Goal: Task Accomplishment & Management: Manage account settings

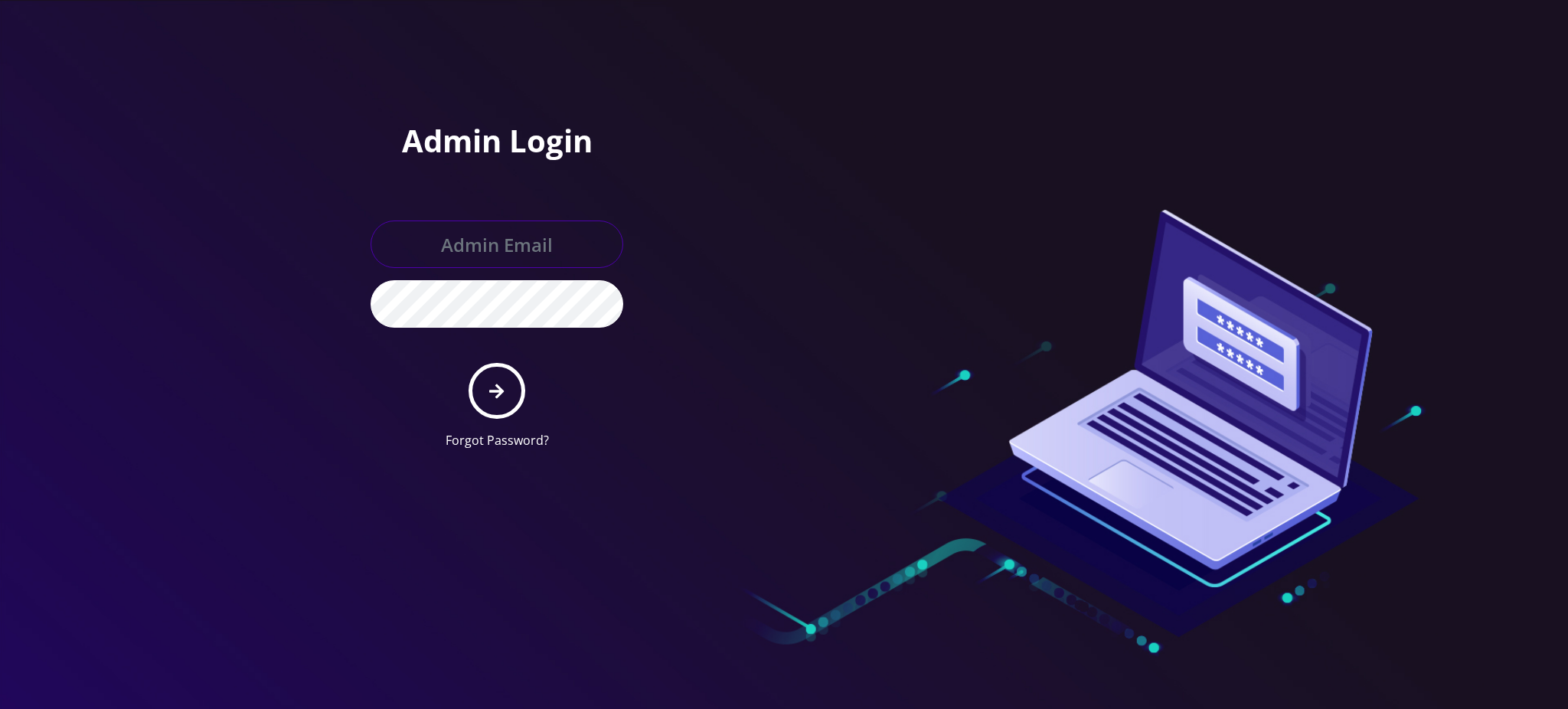
type input "rochelle@teltik.com"
drag, startPoint x: 482, startPoint y: 397, endPoint x: 494, endPoint y: 379, distance: 21.6
click at [483, 393] on button "submit" at bounding box center [496, 390] width 56 height 56
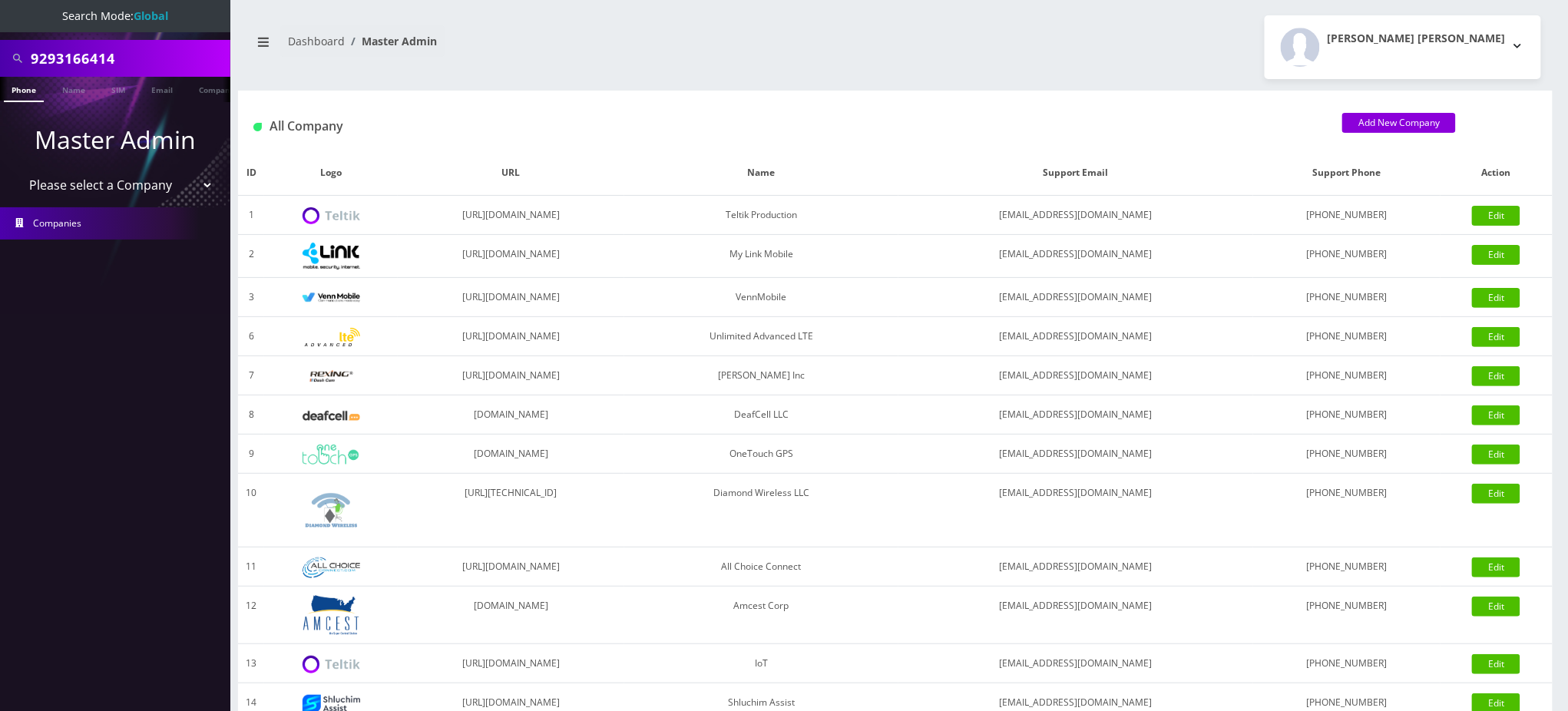
drag, startPoint x: 140, startPoint y: 61, endPoint x: 4, endPoint y: 29, distance: 139.7
click at [0, 32] on nav "Search Mode: Global 9293166414 Phone Name SIM Email Company Customer Master Adm…" at bounding box center [115, 355] width 231 height 711
type input "[DATE]"
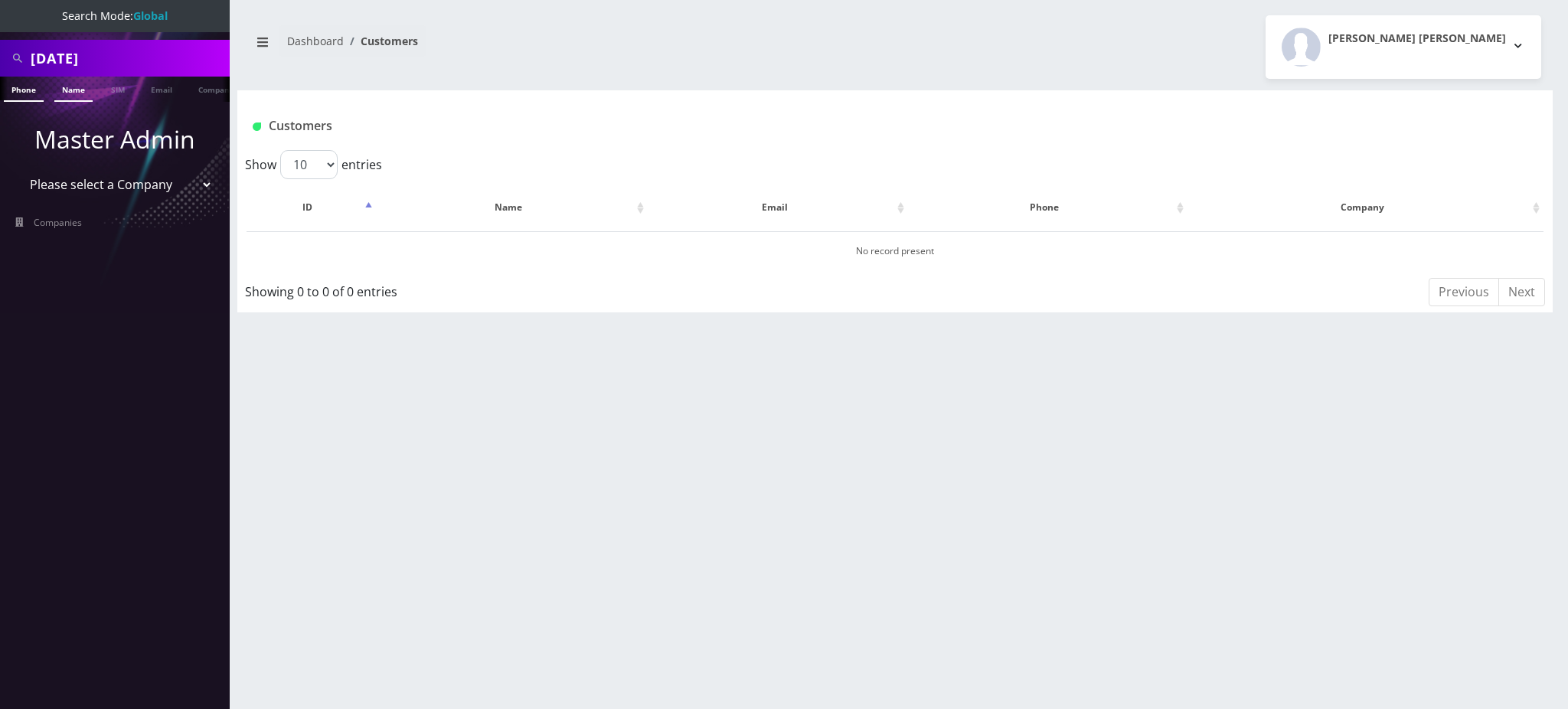
click at [69, 87] on link "Name" at bounding box center [73, 89] width 38 height 25
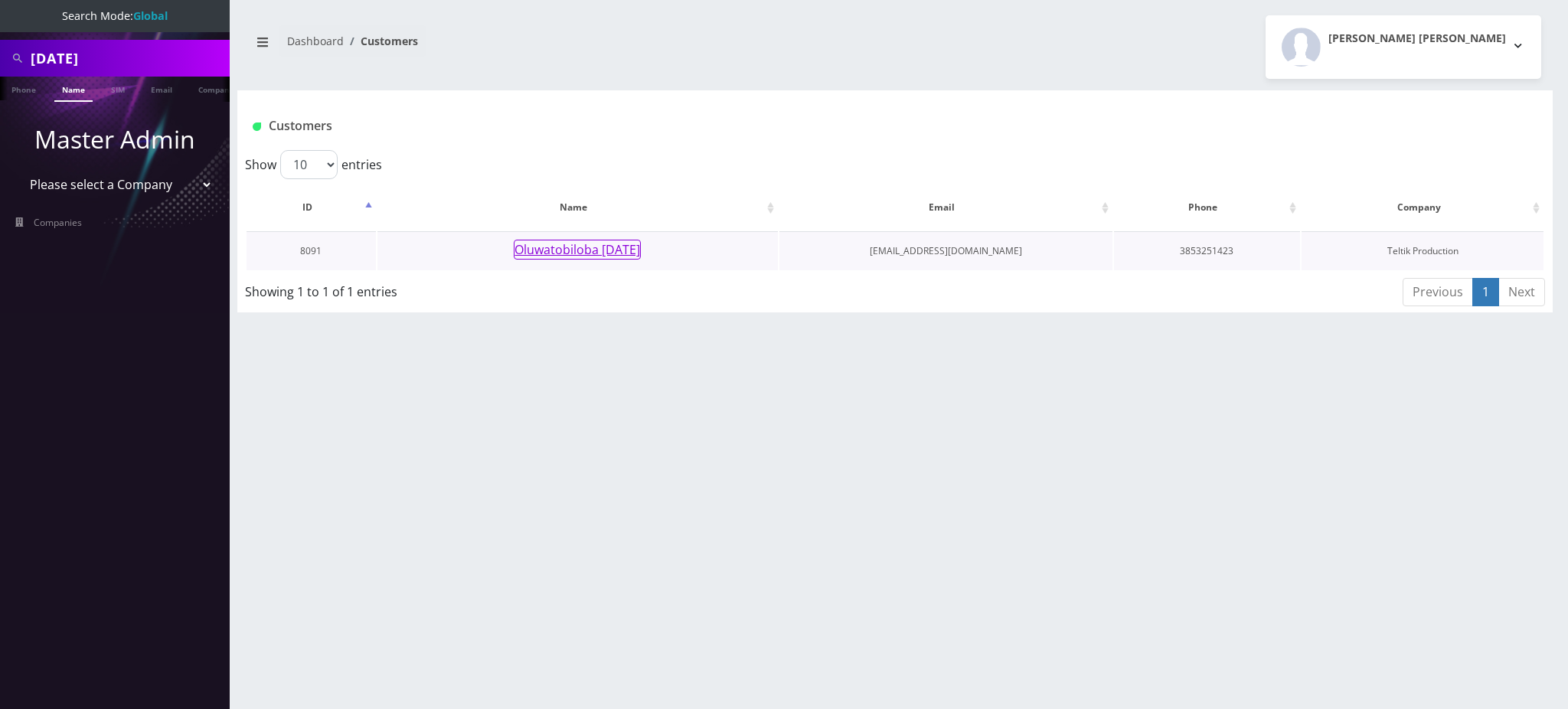
click at [584, 249] on button "Oluwatobiloba [DATE]" at bounding box center [578, 249] width 127 height 20
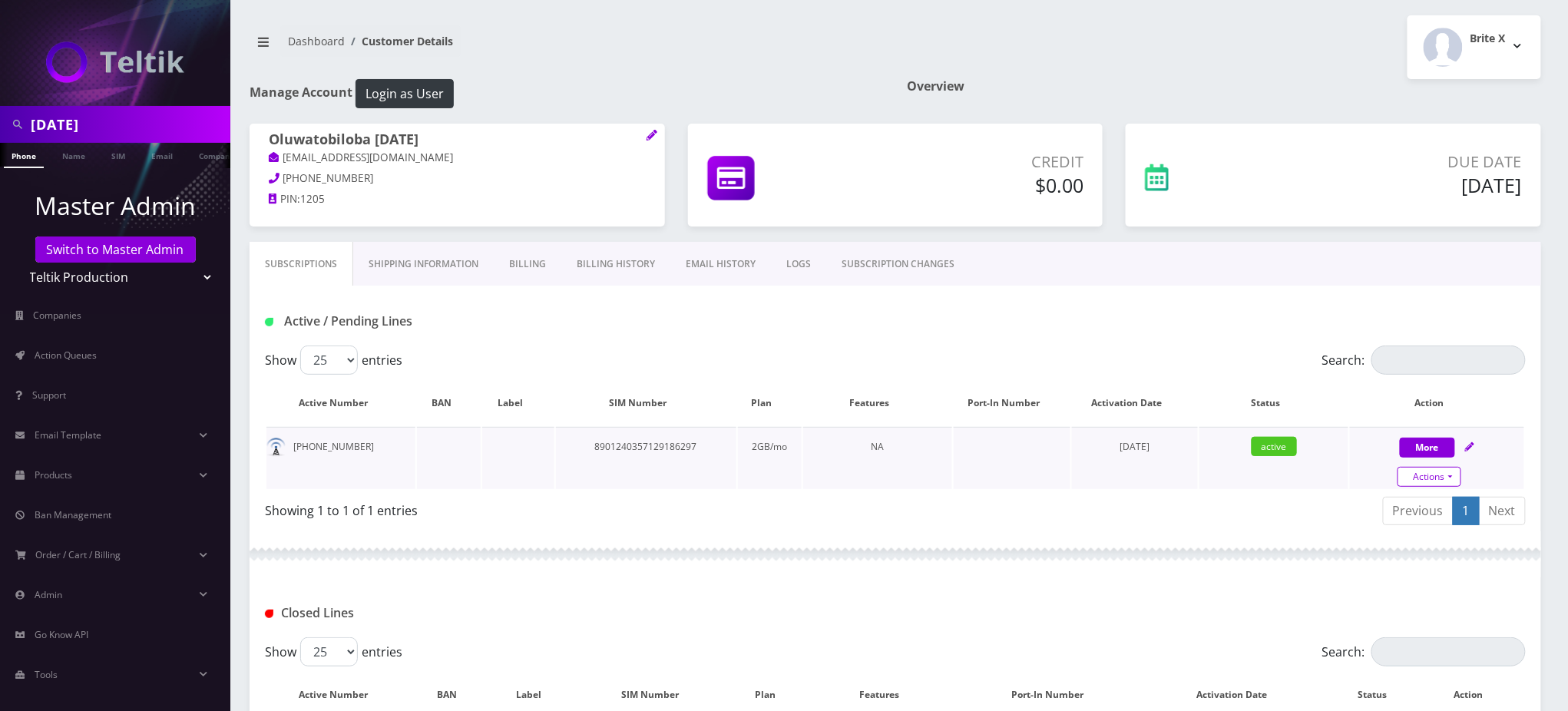
click at [1439, 476] on link "Actions" at bounding box center [1429, 476] width 64 height 20
select select "3-in-1 SIM Kit"
select select "41"
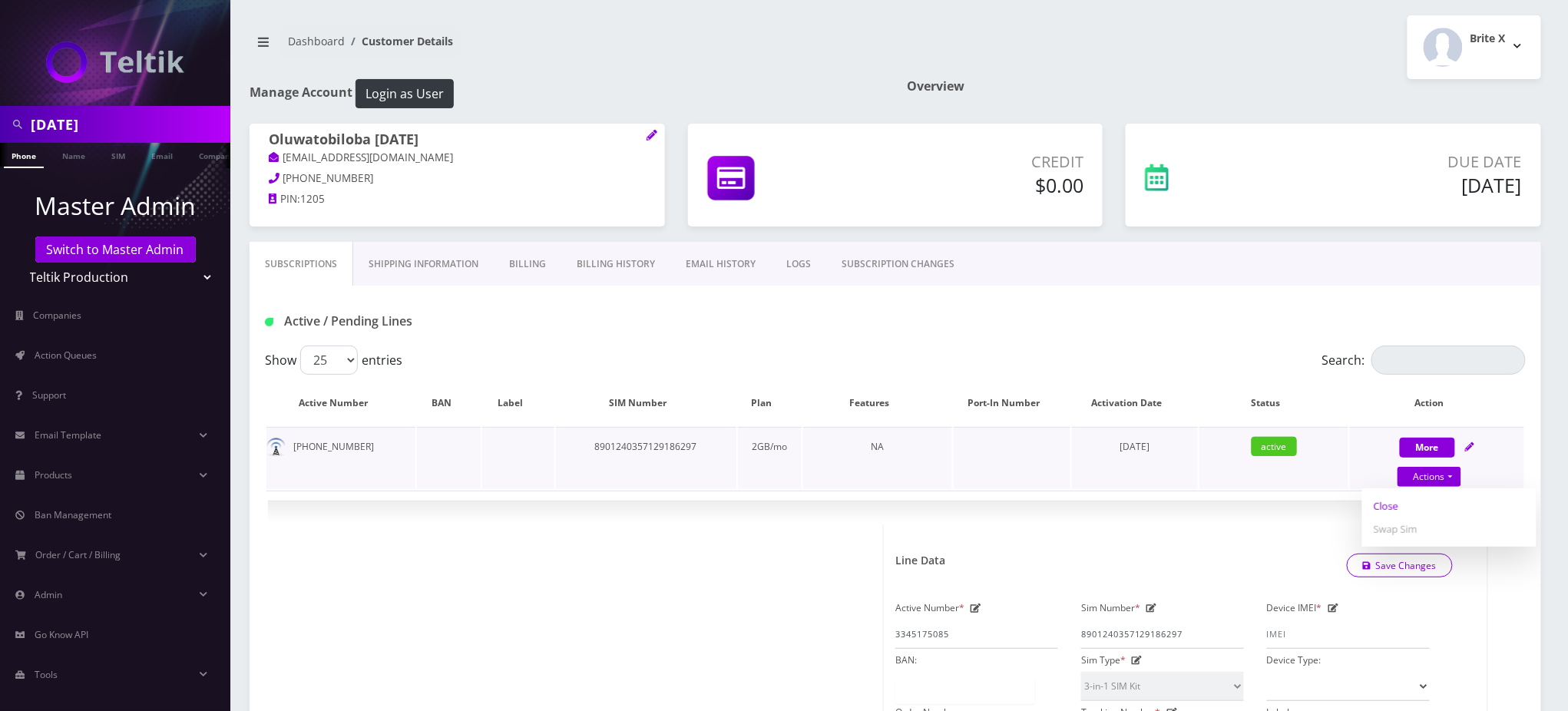
click at [1384, 505] on link "Close" at bounding box center [1449, 506] width 174 height 23
type input "[DATE]"
select select "3-in-1 SIM Kit"
select select "41"
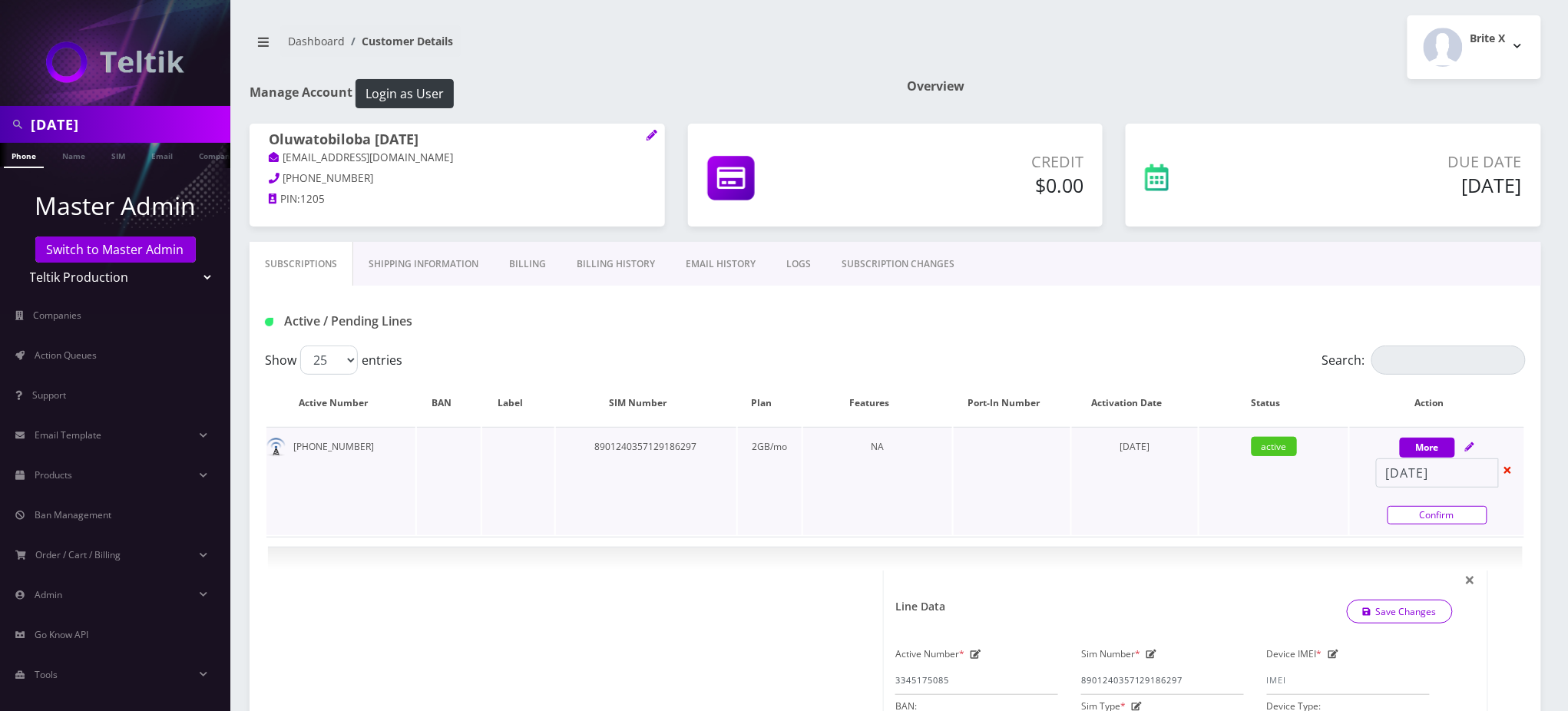
click at [1420, 516] on link "Confirm" at bounding box center [1437, 514] width 100 height 19
select select "3-in-1 SIM Kit"
select select "41"
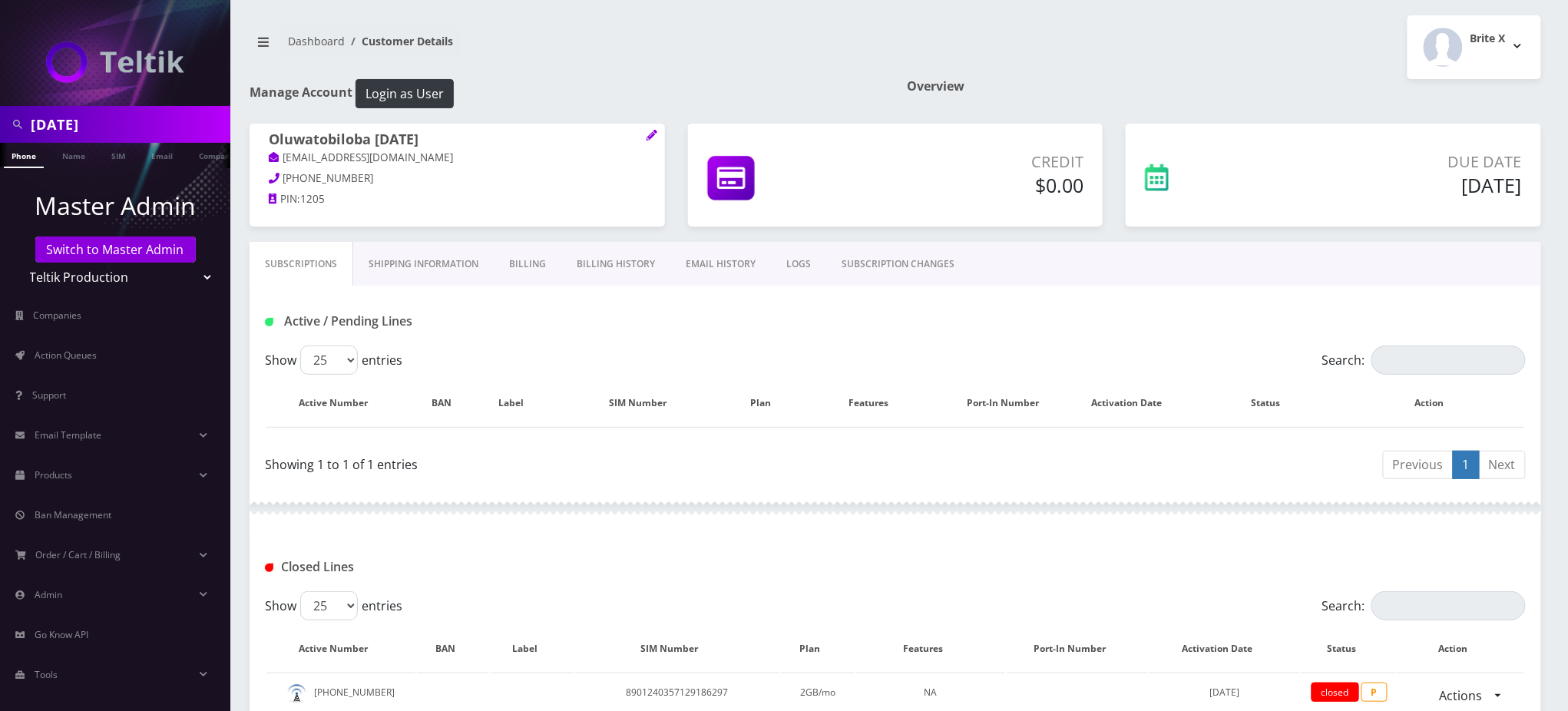
click at [611, 258] on link "Billing History" at bounding box center [616, 264] width 109 height 44
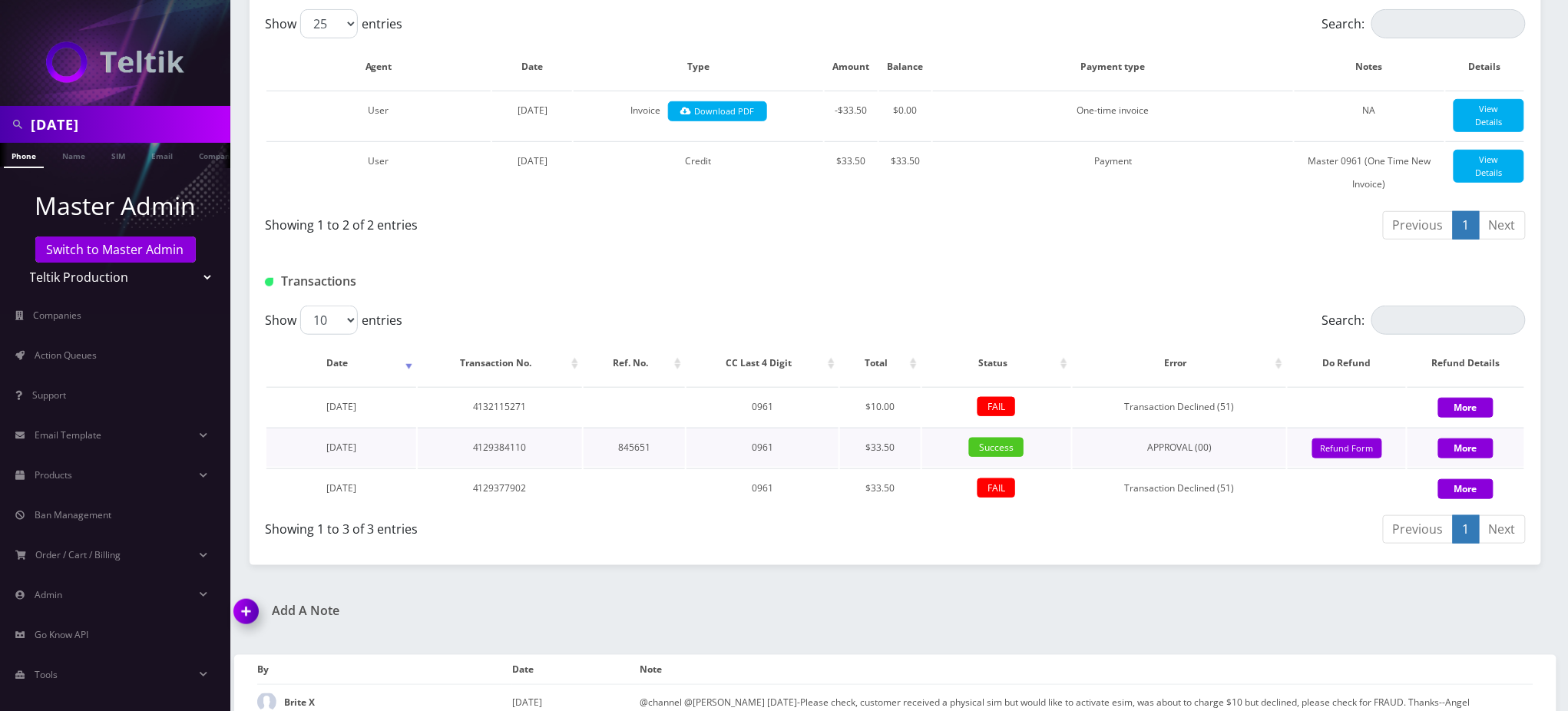
scroll to position [362, 0]
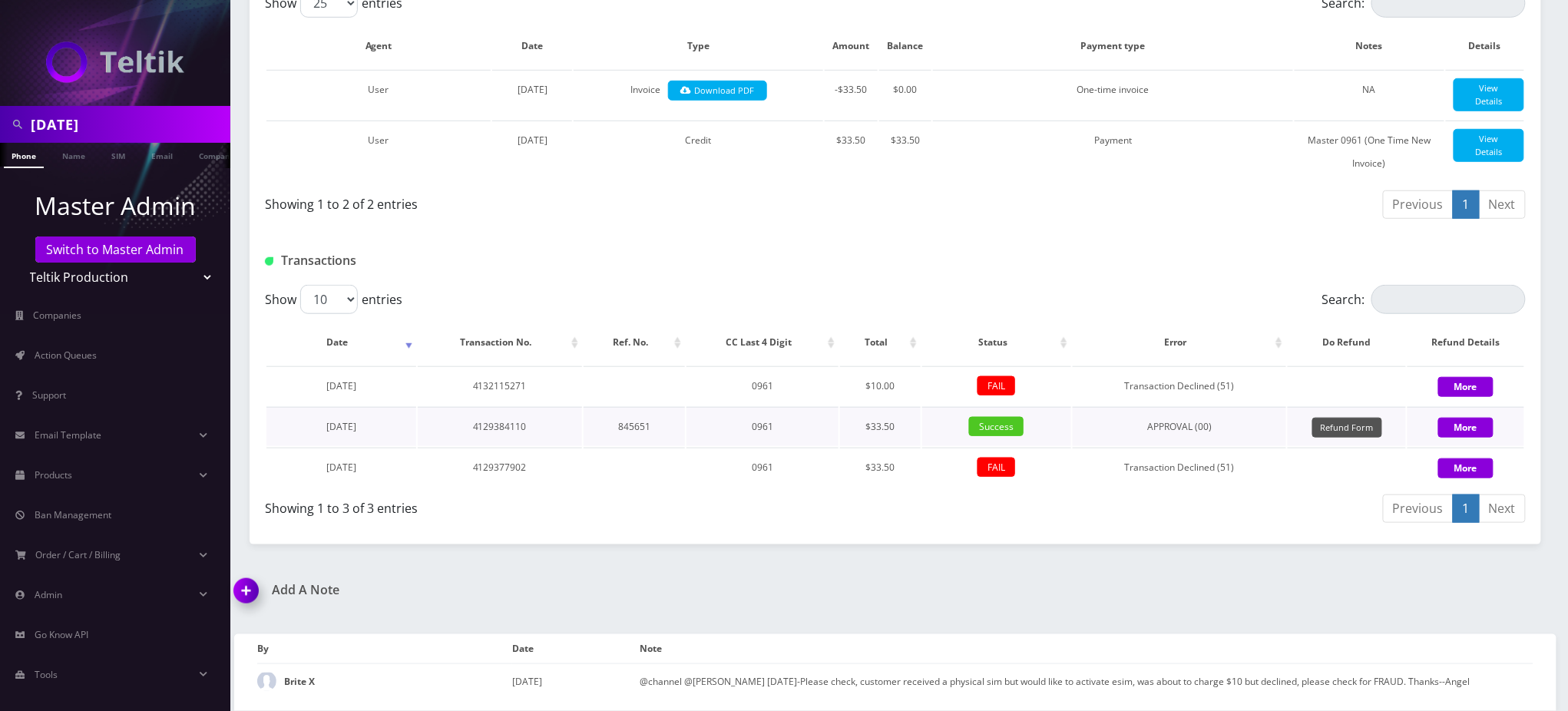
click at [1358, 430] on button "Refund Form" at bounding box center [1347, 428] width 70 height 21
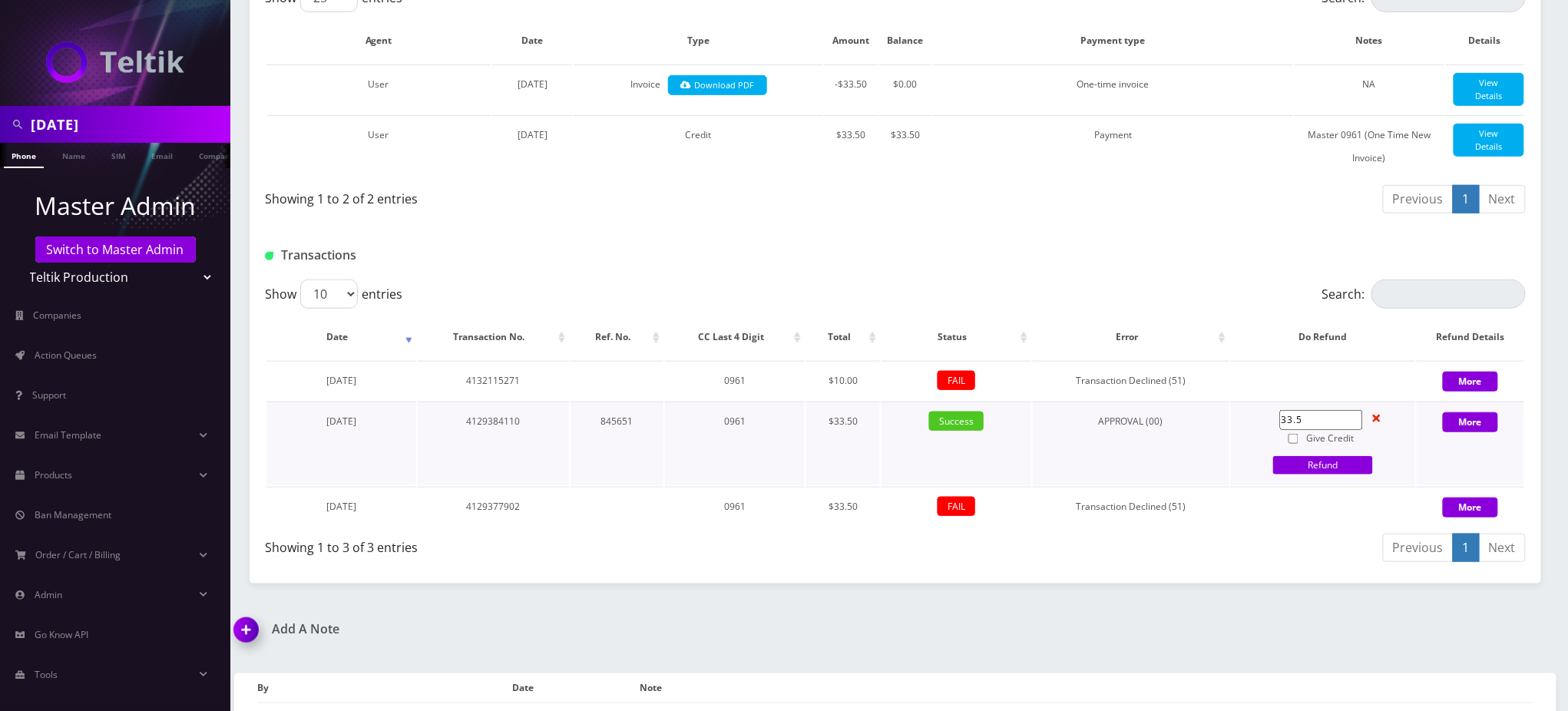
click at [1317, 444] on label "Give Credit" at bounding box center [1321, 438] width 83 height 17
click at [1299, 444] on input "Give Credit" at bounding box center [1294, 438] width 10 height 10
checkbox input "true"
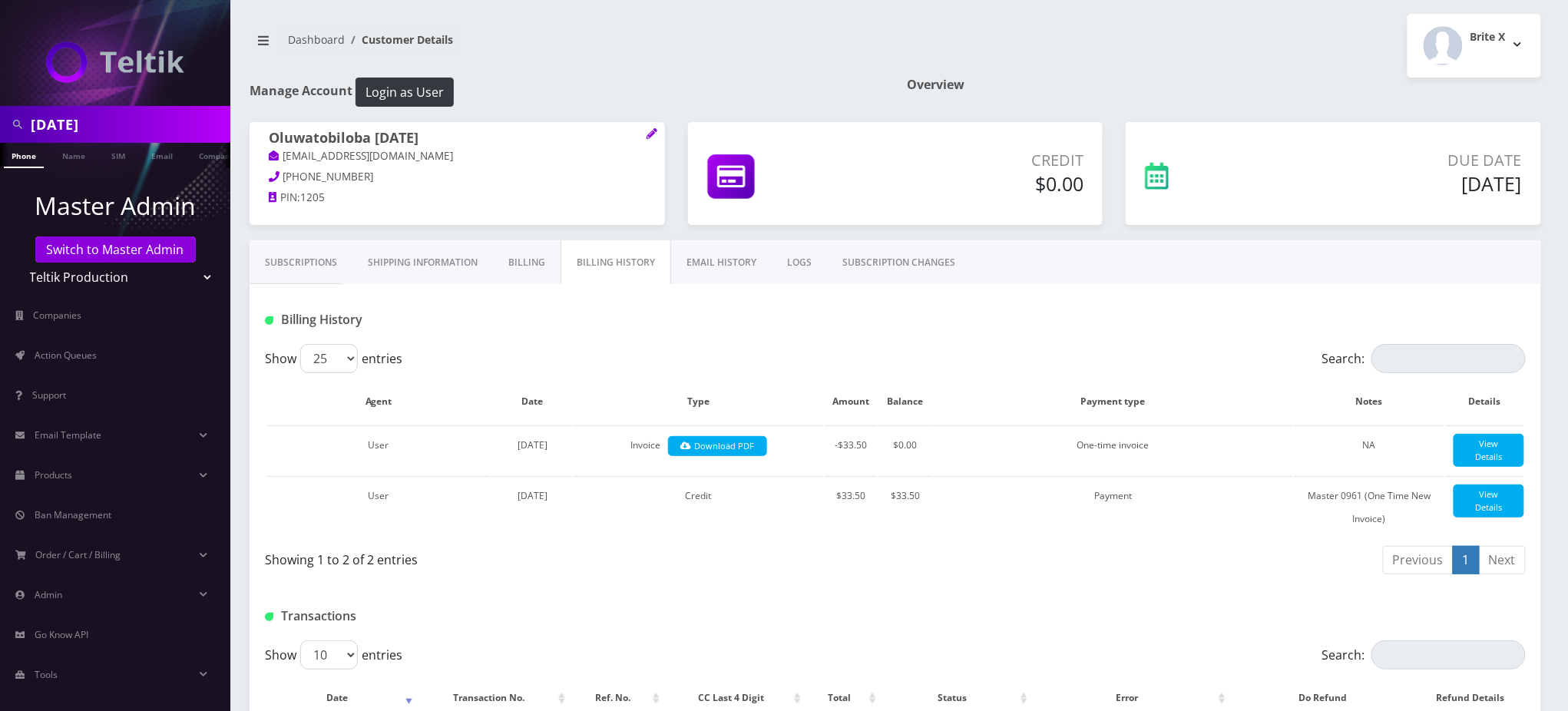
scroll to position [406, 0]
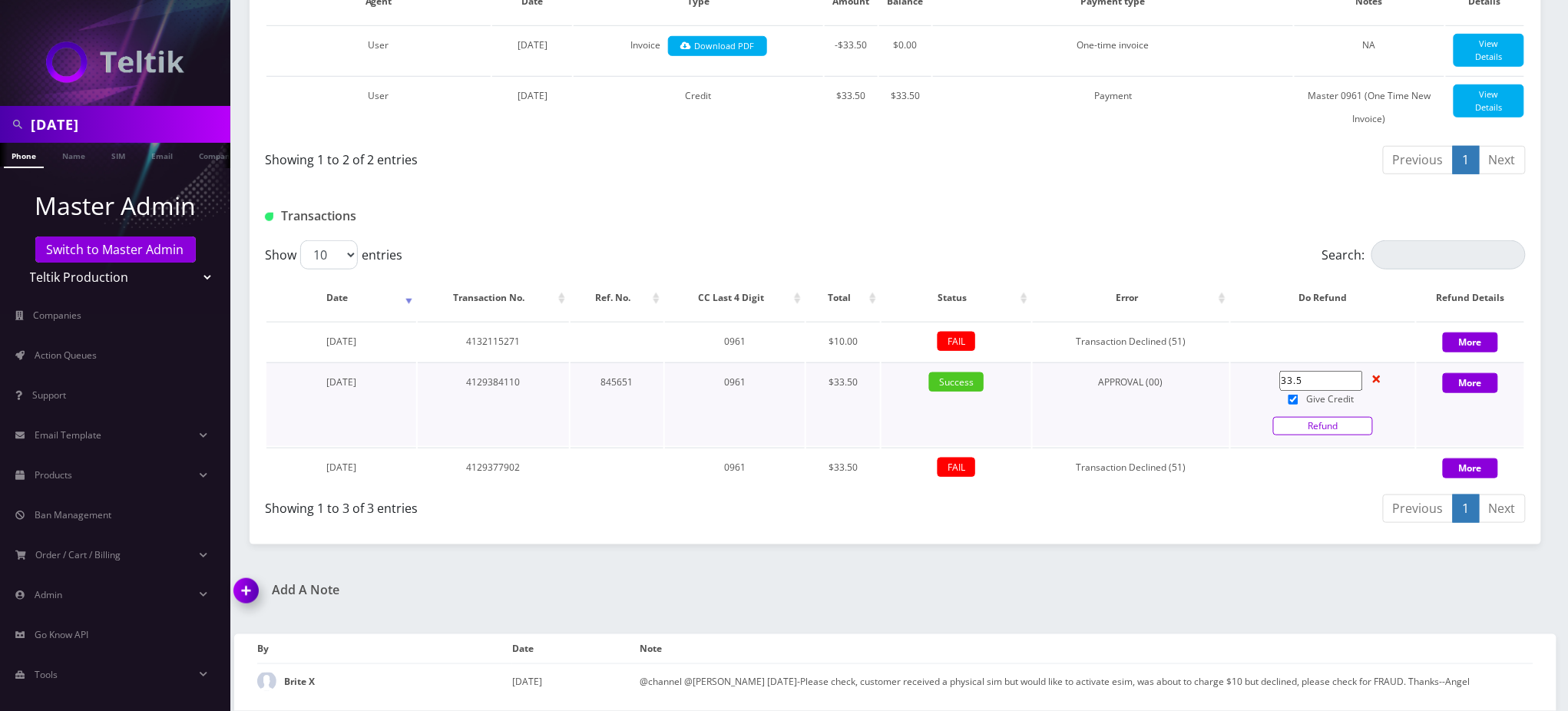
click at [1341, 428] on link "Refund" at bounding box center [1323, 425] width 100 height 19
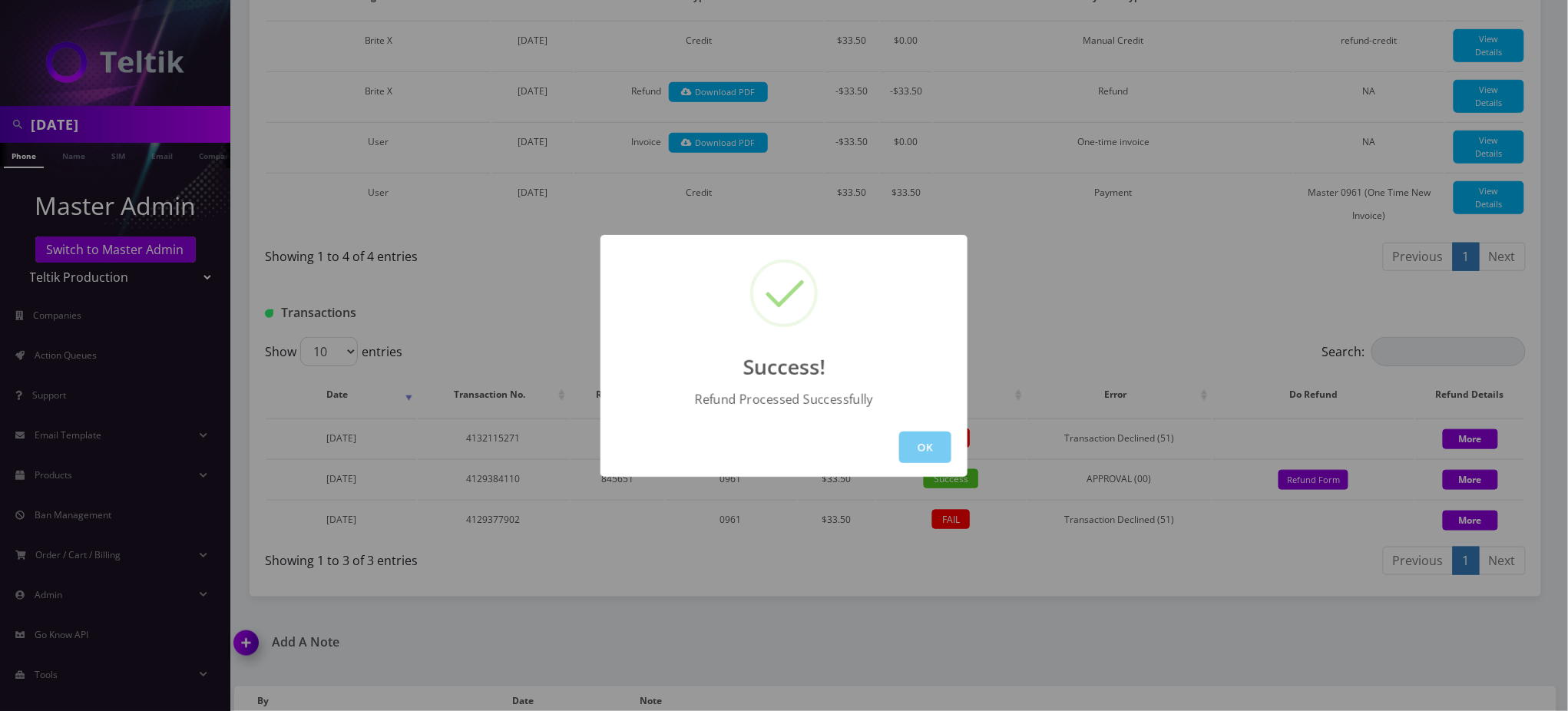
click at [931, 449] on button "OK" at bounding box center [925, 446] width 53 height 32
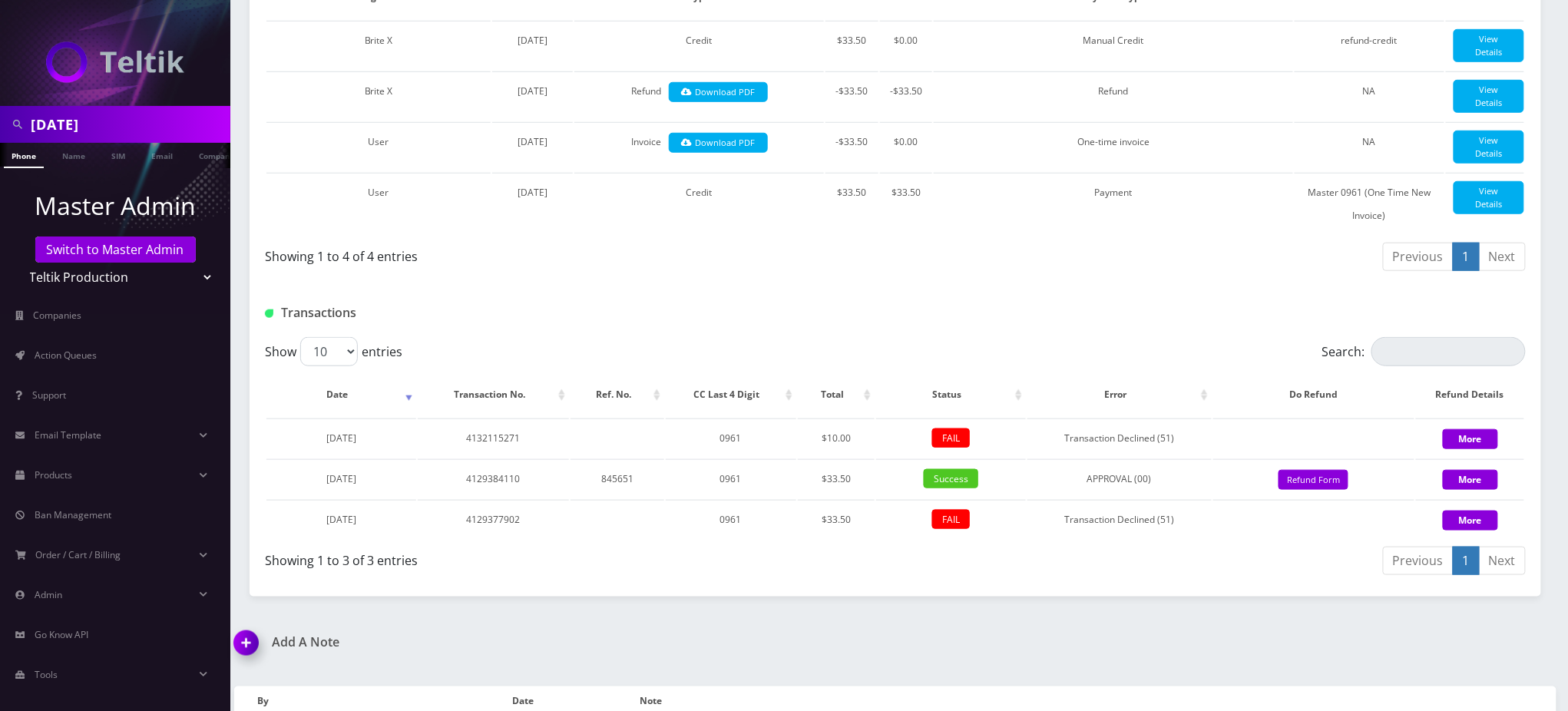
click at [923, 318] on div "Transactions" at bounding box center [895, 307] width 1291 height 60
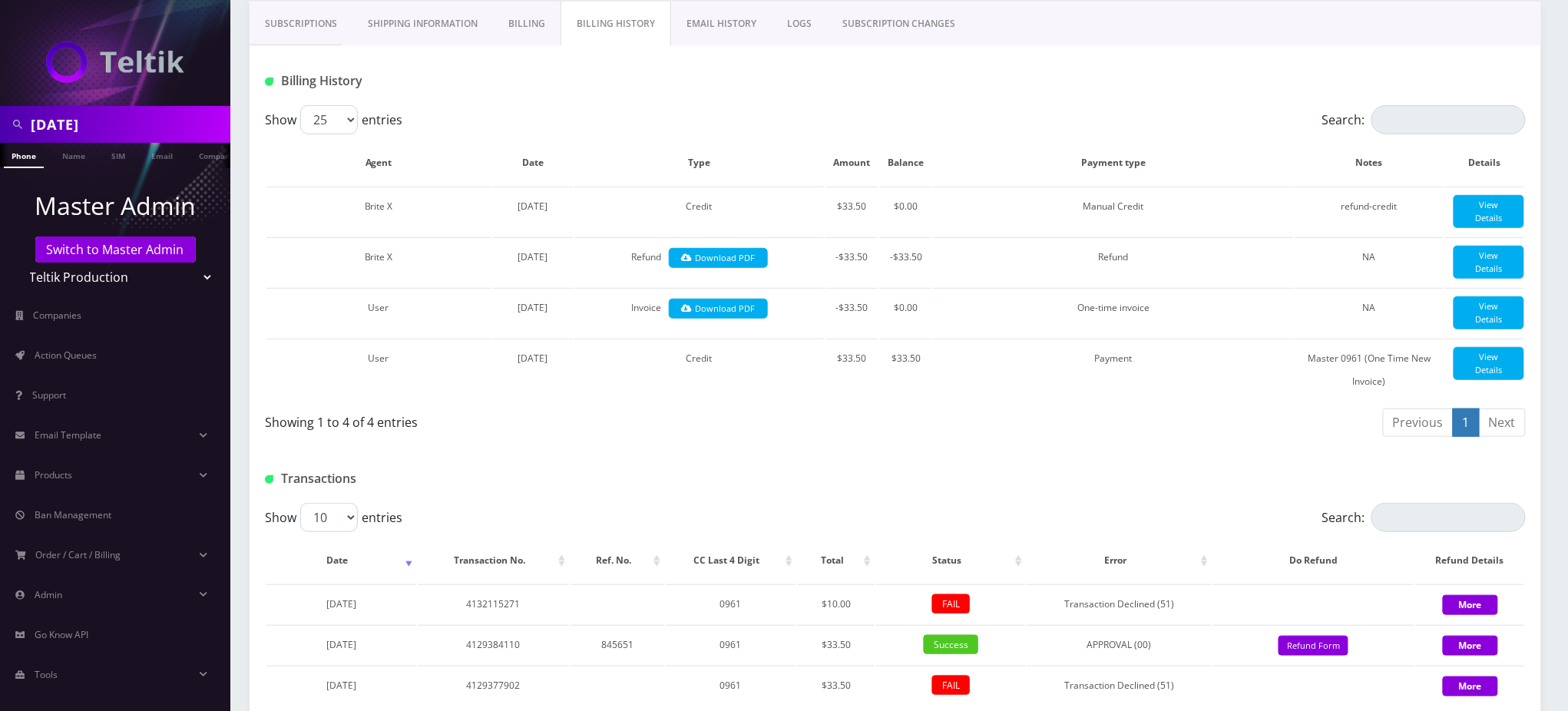
scroll to position [0, 0]
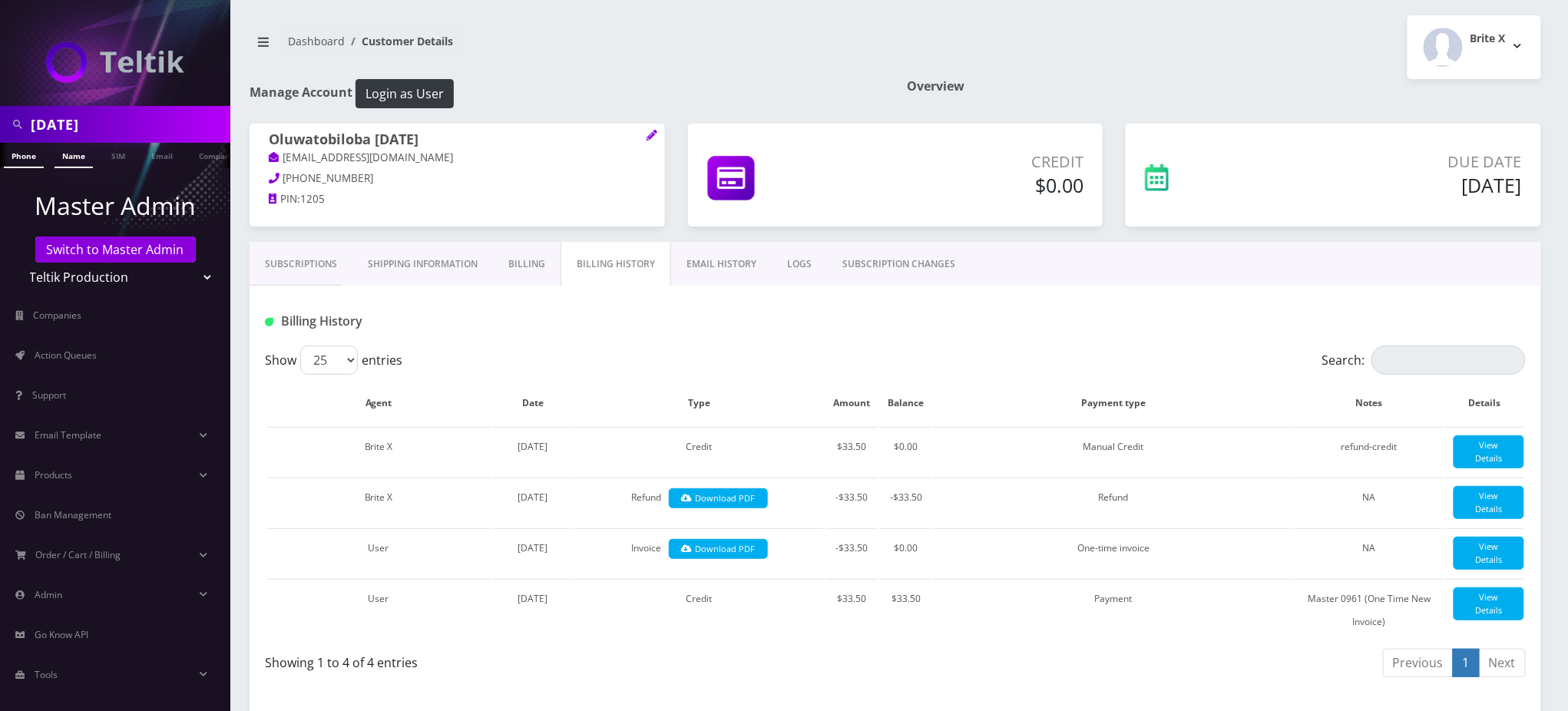
click at [64, 158] on link "Name" at bounding box center [73, 155] width 38 height 25
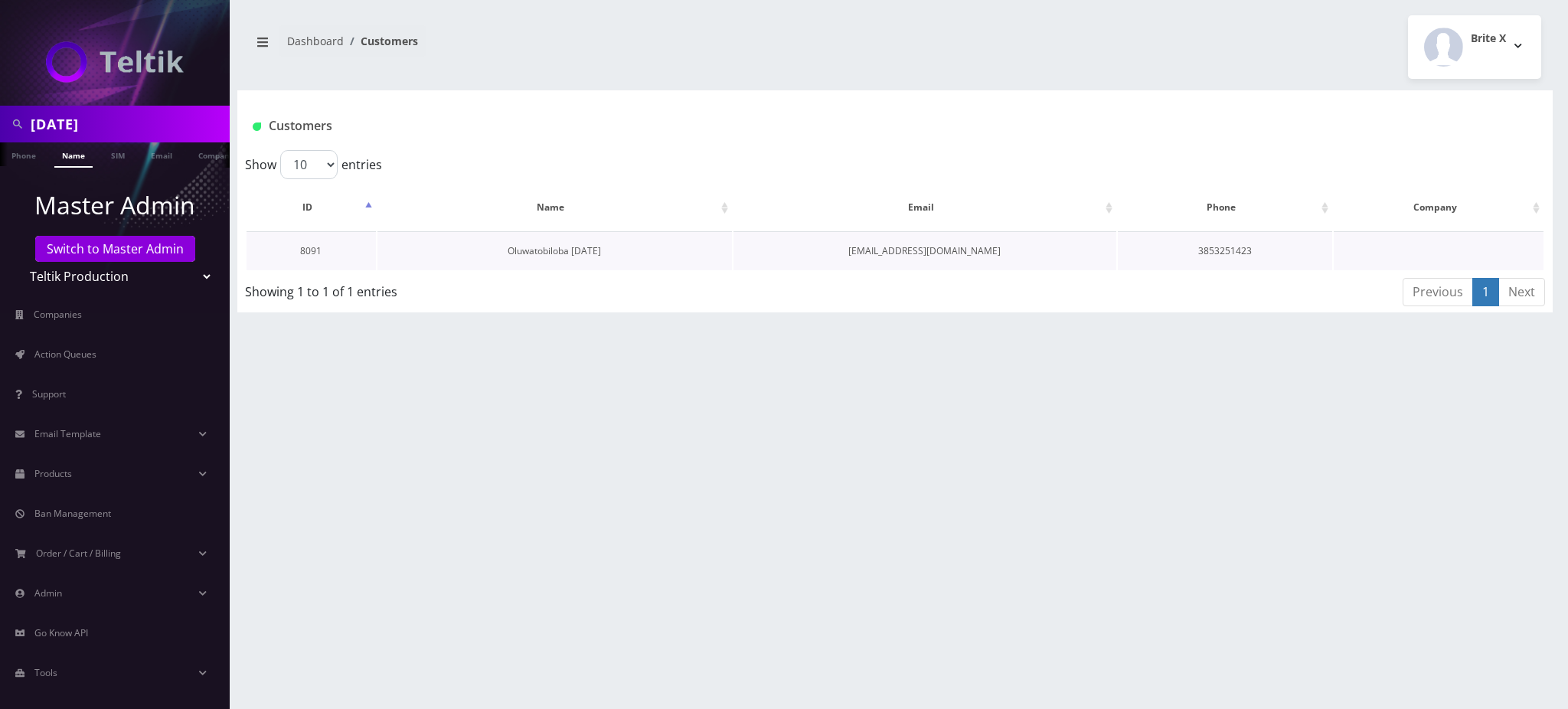
click at [566, 248] on link "Oluwatobiloba [DATE]" at bounding box center [554, 251] width 94 height 13
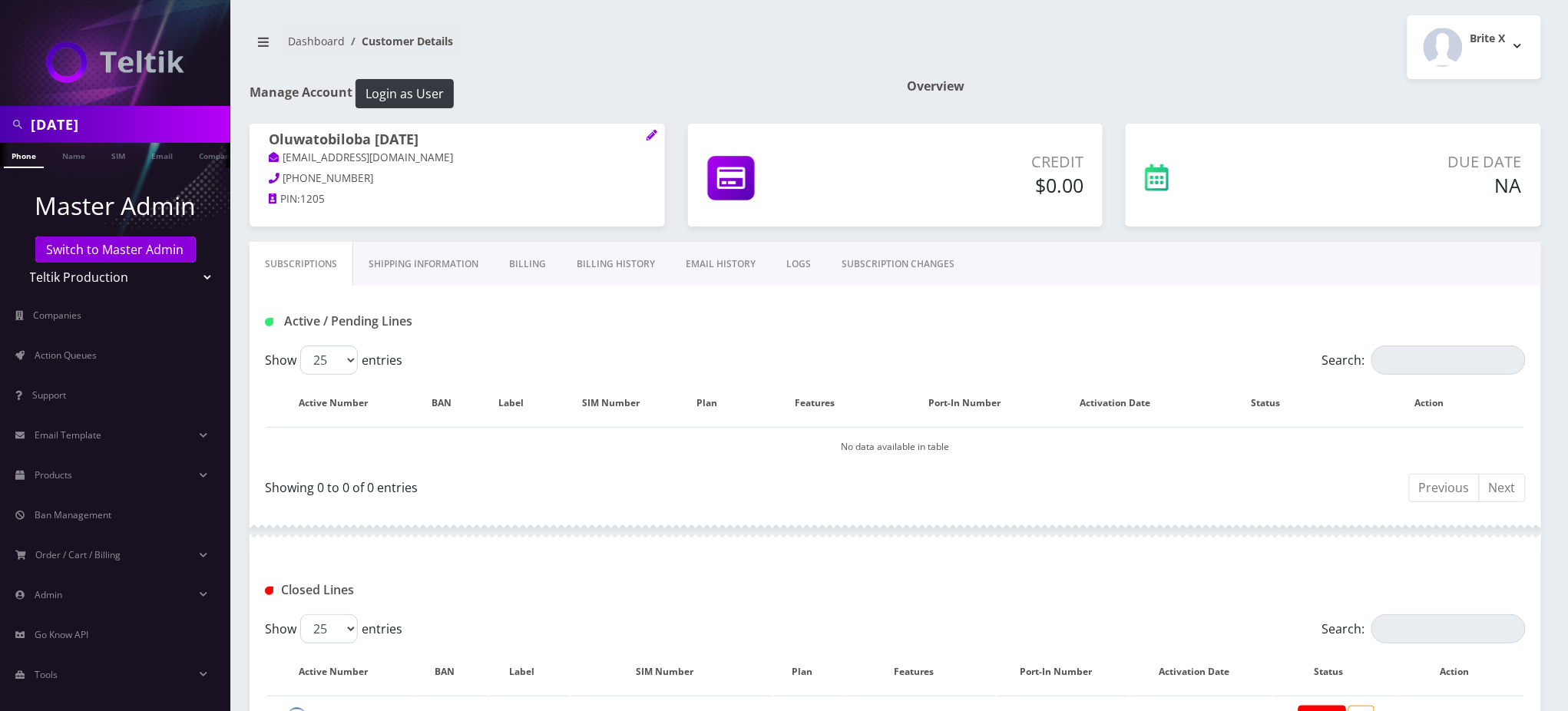
click at [631, 266] on link "Billing History" at bounding box center [616, 264] width 109 height 44
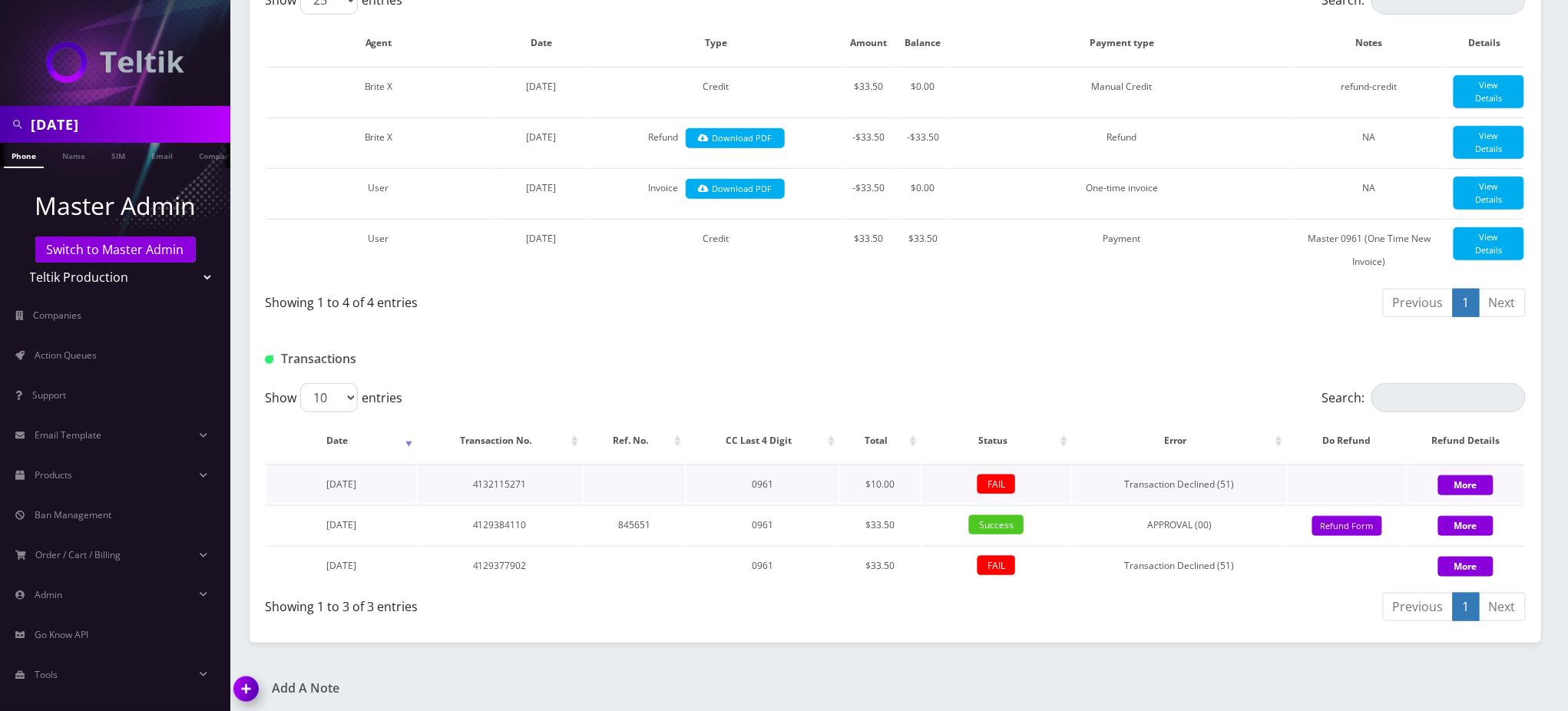
scroll to position [409, 0]
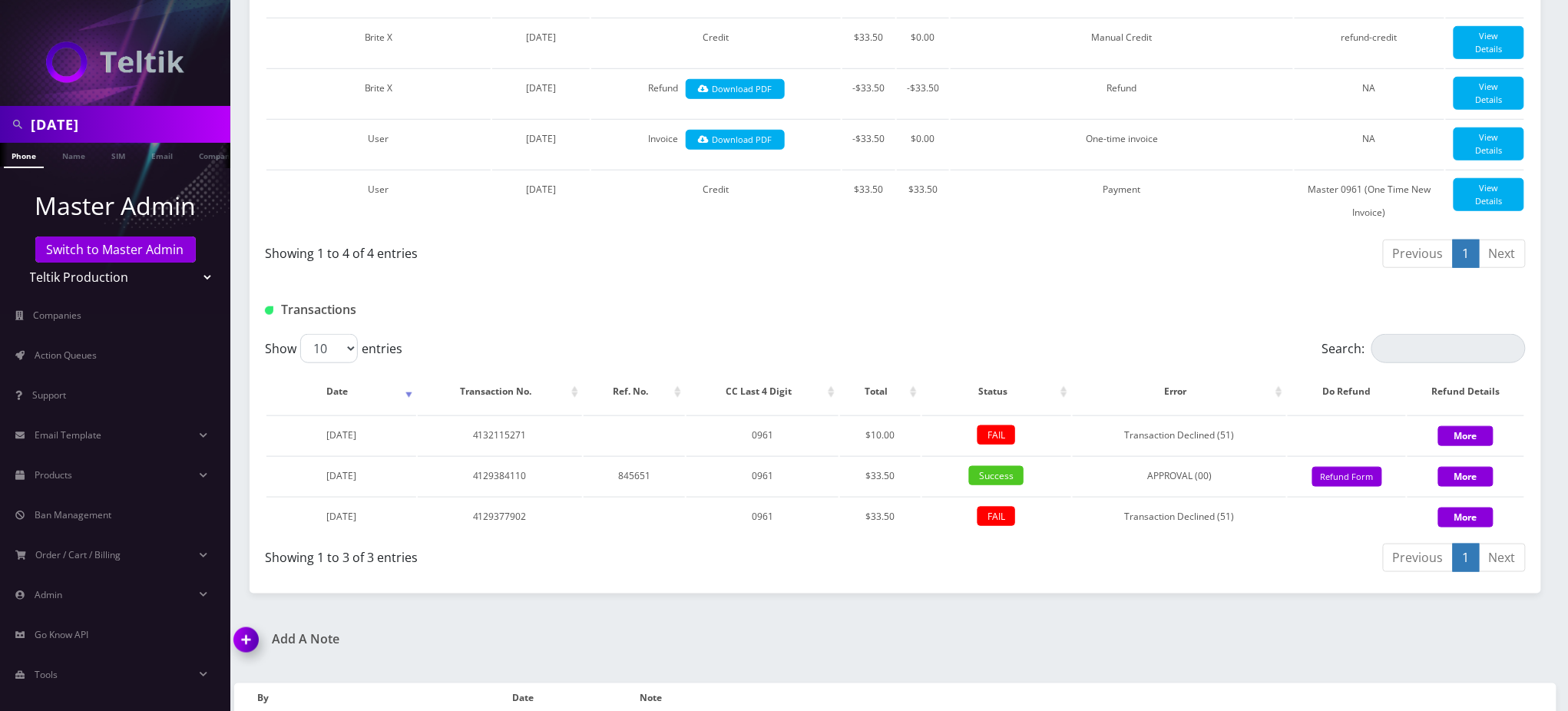
click at [717, 323] on div at bounding box center [1109, 309] width 856 height 25
click at [1376, 660] on div "Add A Note *Please Enter Note Save Note By Date Note Brite X [DATE]" at bounding box center [895, 696] width 1346 height 128
click at [767, 232] on td "Credit" at bounding box center [716, 201] width 249 height 62
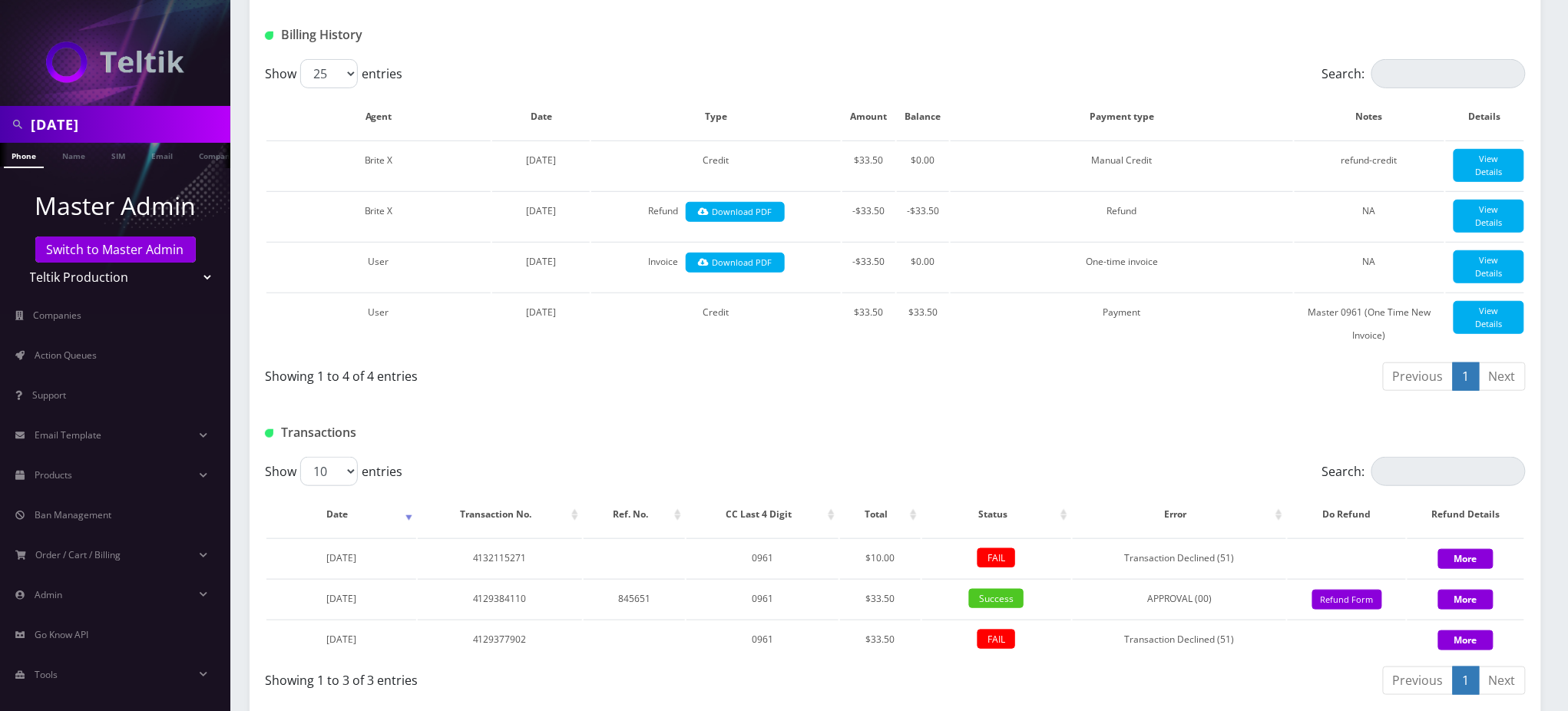
scroll to position [0, 0]
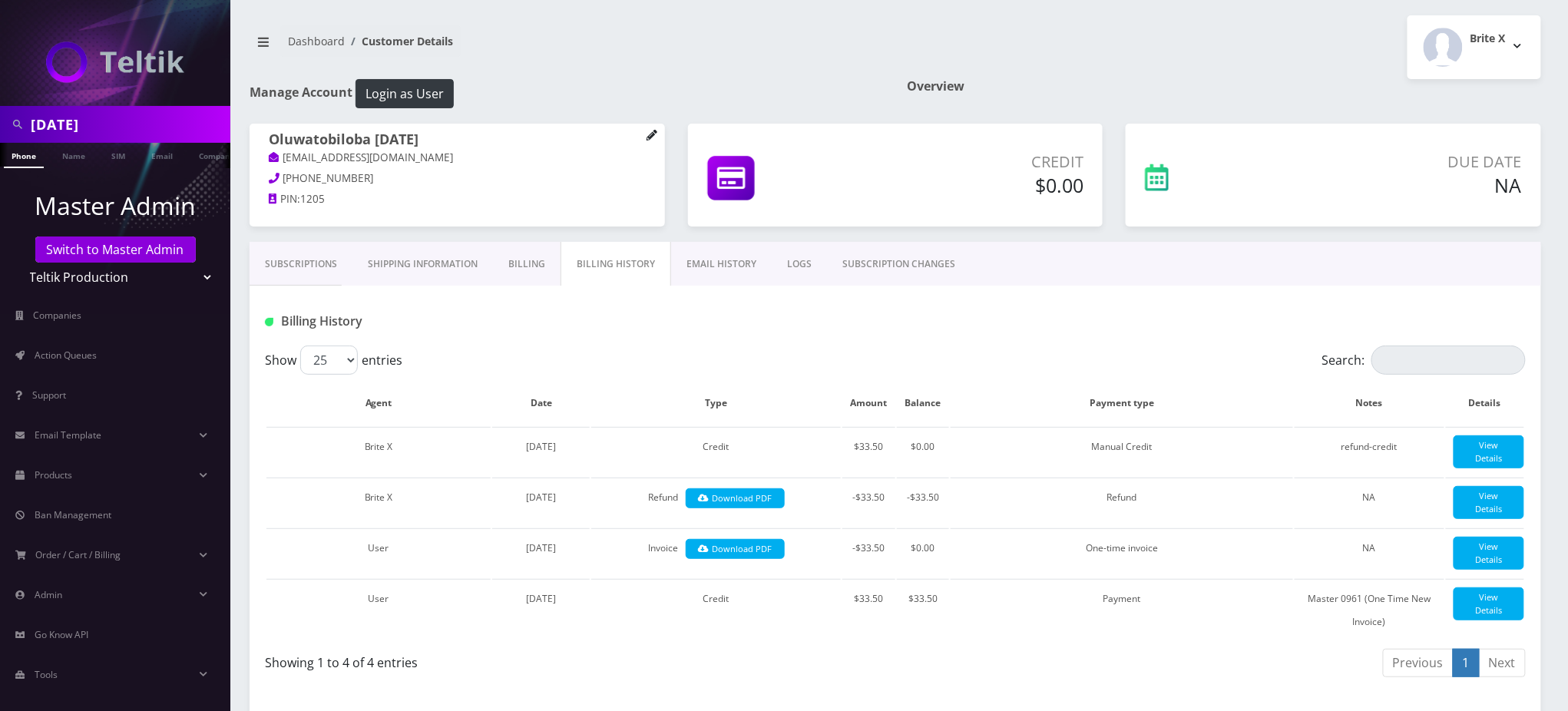
click at [652, 136] on icon at bounding box center [651, 134] width 10 height 10
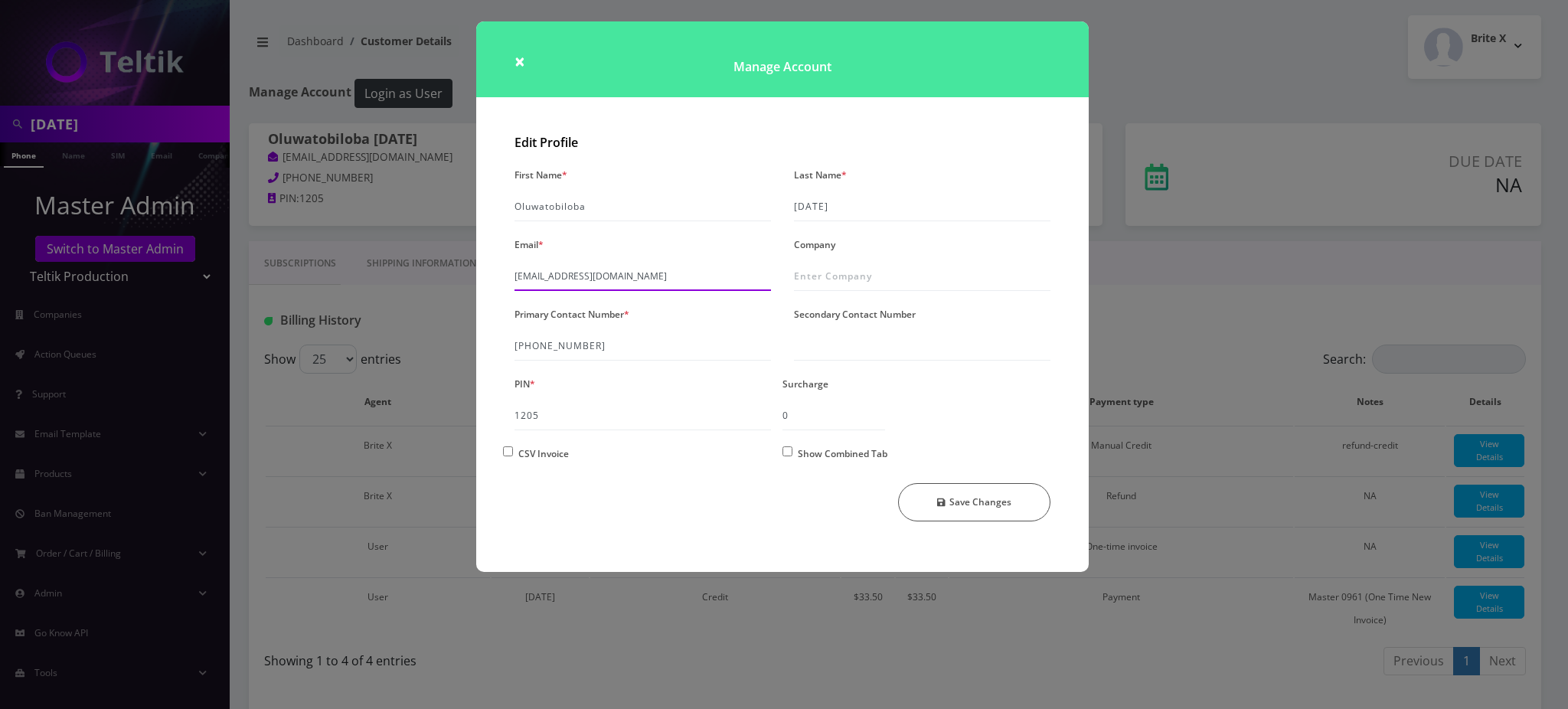
click at [638, 277] on input "[EMAIL_ADDRESS][DOMAIN_NAME]" at bounding box center [643, 277] width 256 height 29
type input "[EMAIL_ADDRESS][DOMAIN_NAME]"
click at [974, 507] on button "Save Changes" at bounding box center [974, 502] width 152 height 38
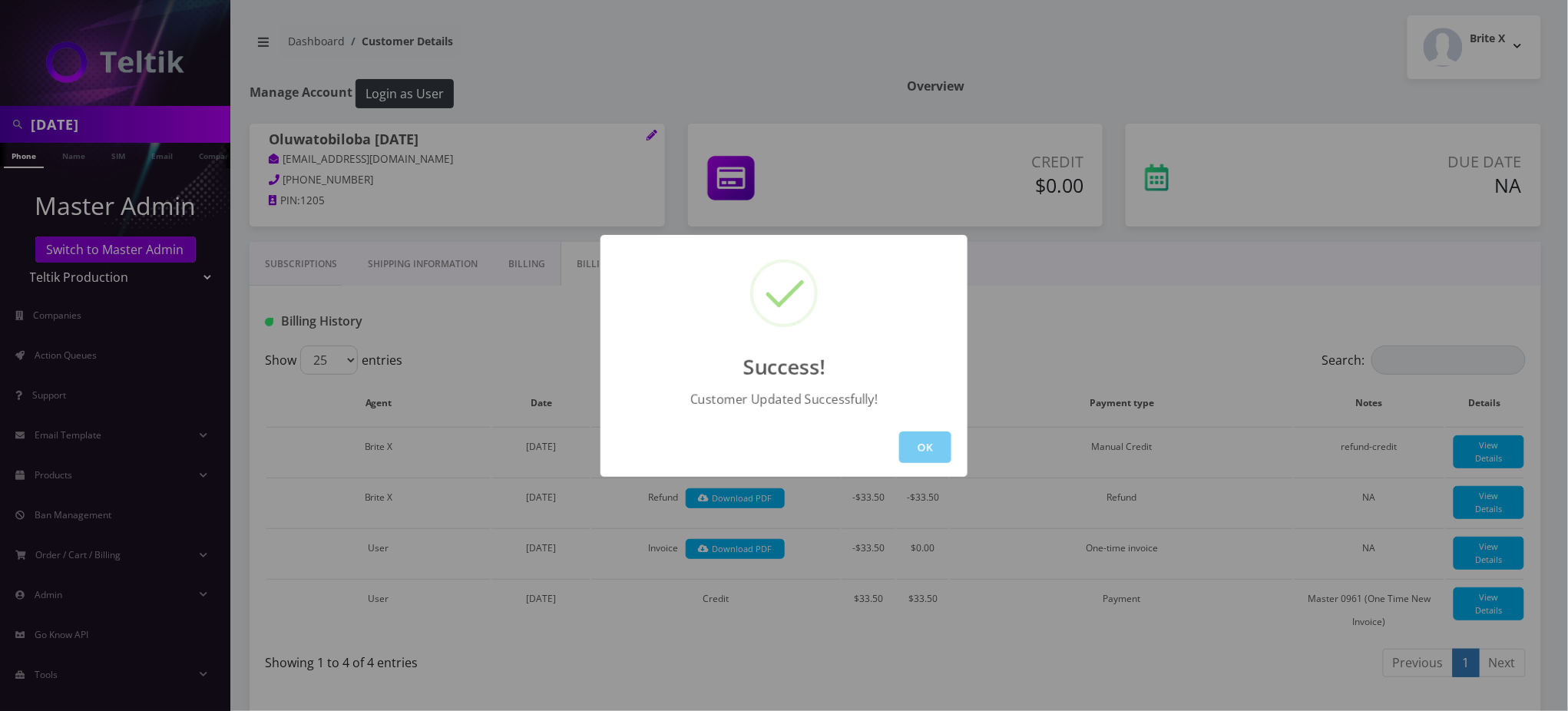
click at [925, 447] on button "OK" at bounding box center [925, 446] width 53 height 32
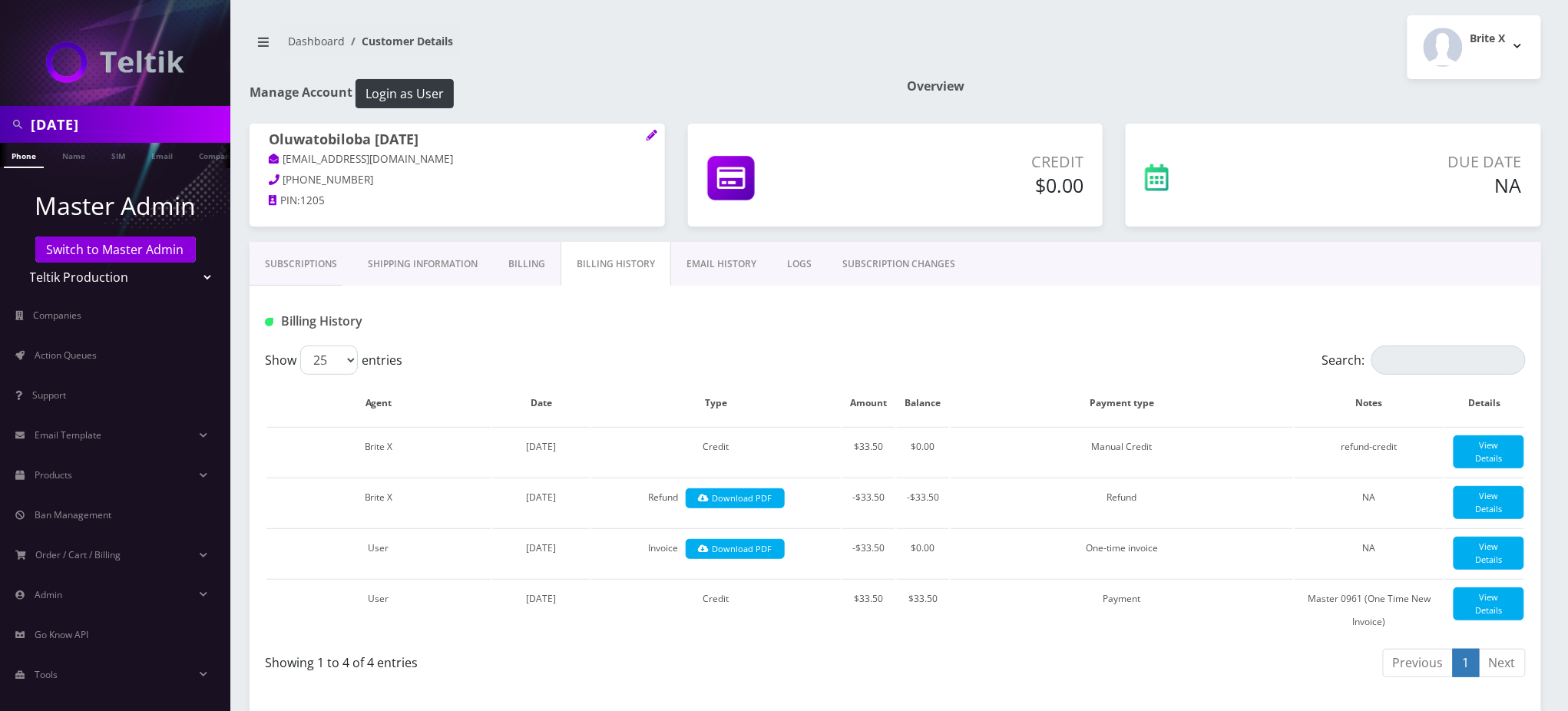
click at [603, 345] on div "Show 25 50 100 250 500 entries" at bounding box center [737, 360] width 946 height 29
click at [1346, 177] on h5 "NA" at bounding box center [1400, 184] width 244 height 23
click at [767, 83] on h1 "Manage Account Login as User" at bounding box center [566, 94] width 634 height 29
